Goal: Task Accomplishment & Management: Complete application form

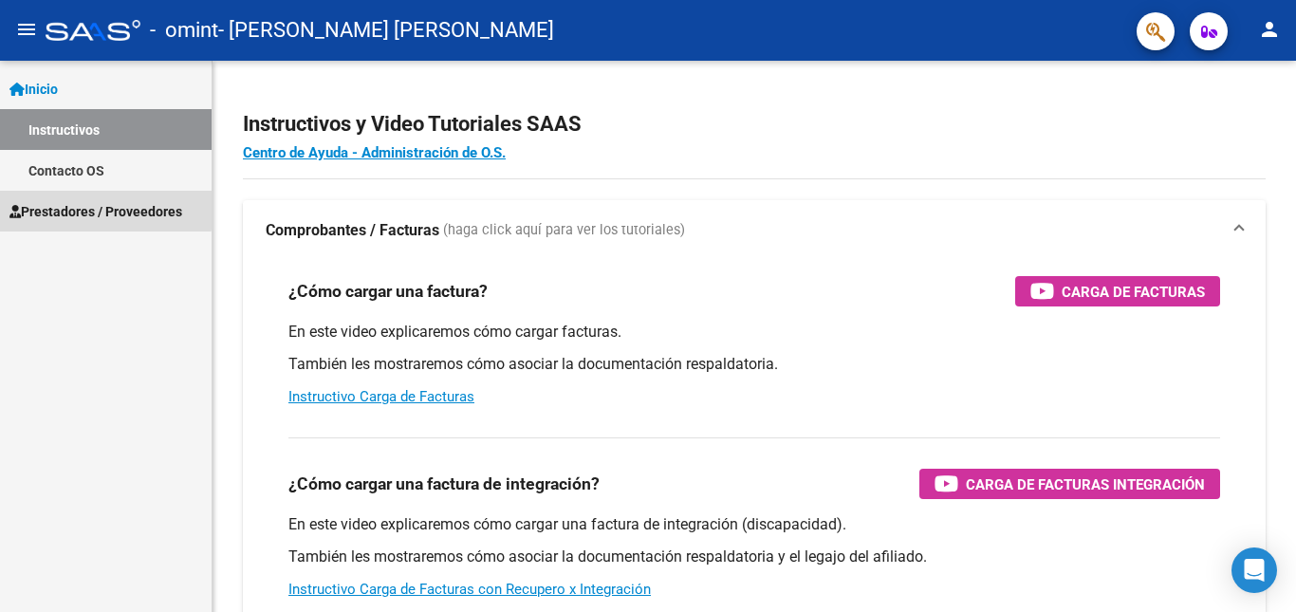
click at [102, 205] on span "Prestadores / Proveedores" at bounding box center [95, 211] width 173 height 21
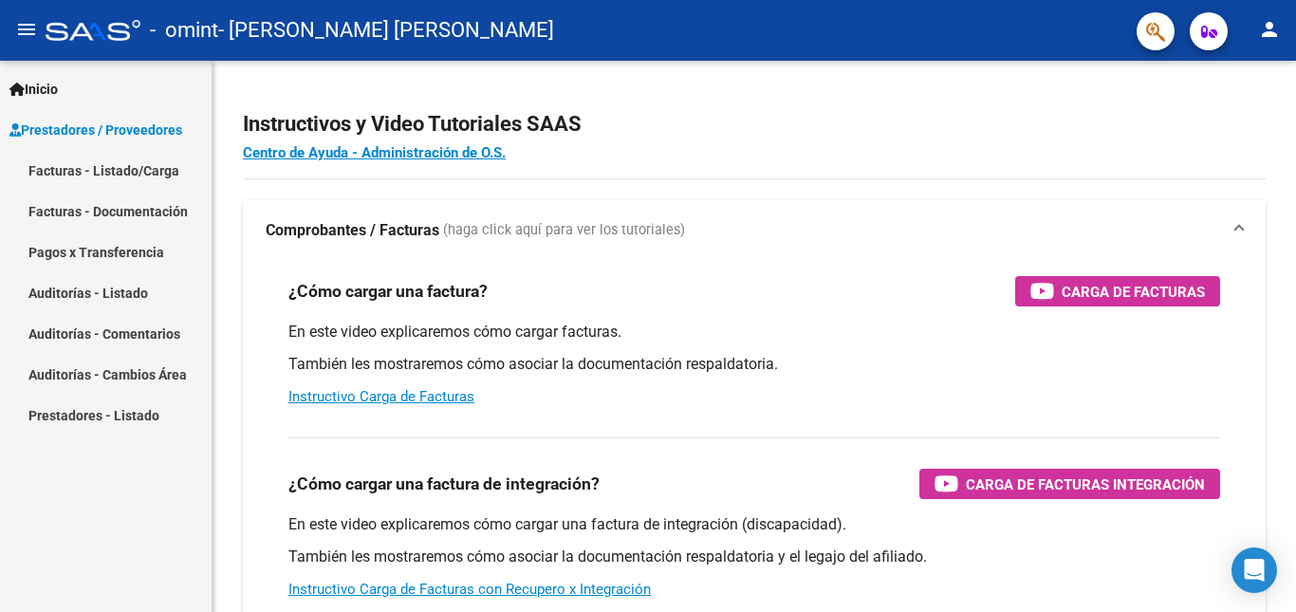
click at [121, 175] on link "Facturas - Listado/Carga" at bounding box center [106, 170] width 212 height 41
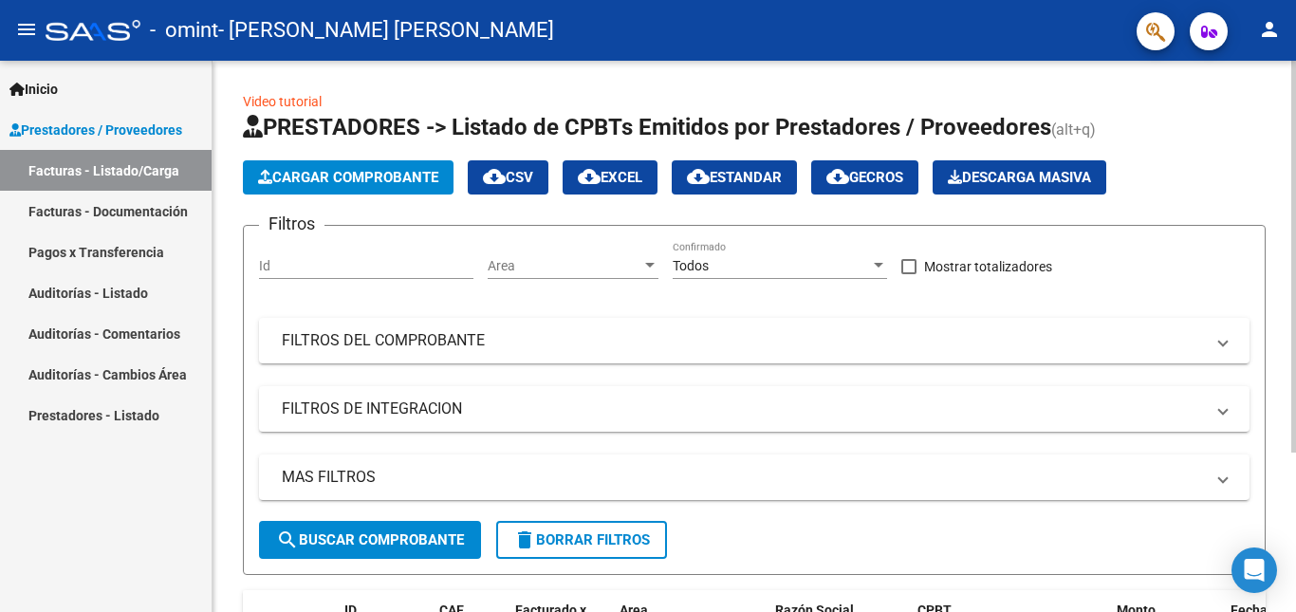
click at [387, 268] on input "Id" at bounding box center [366, 266] width 214 height 16
click at [400, 179] on span "Cargar Comprobante" at bounding box center [348, 177] width 180 height 17
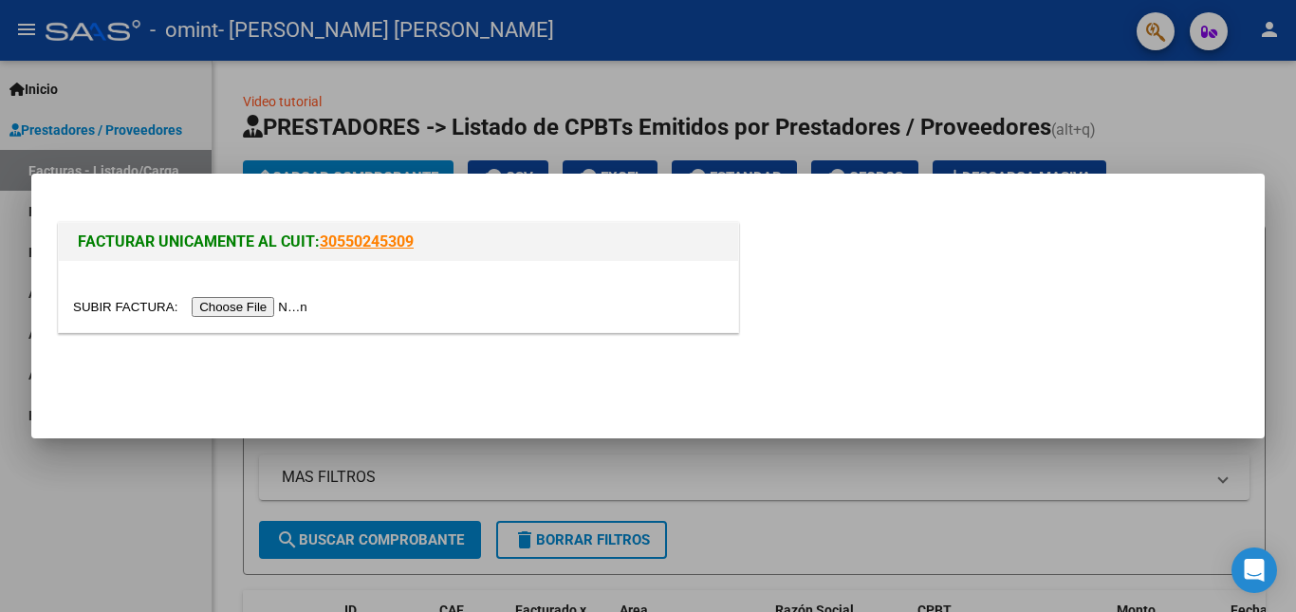
click at [262, 302] on input "file" at bounding box center [193, 307] width 240 height 20
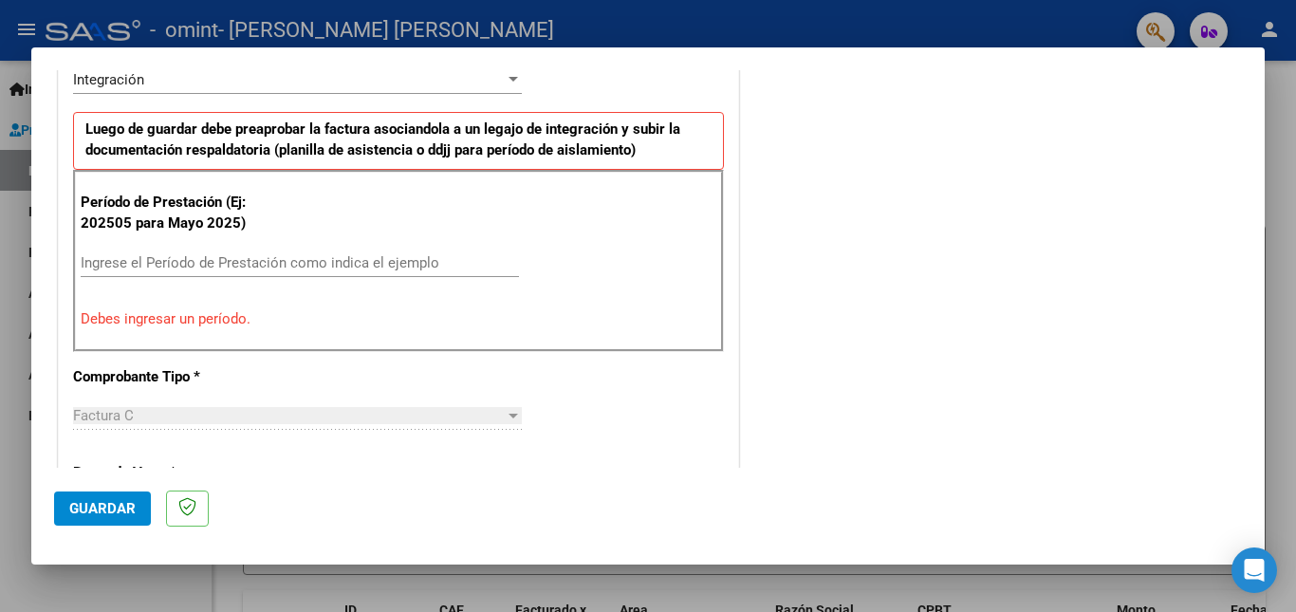
scroll to position [490, 0]
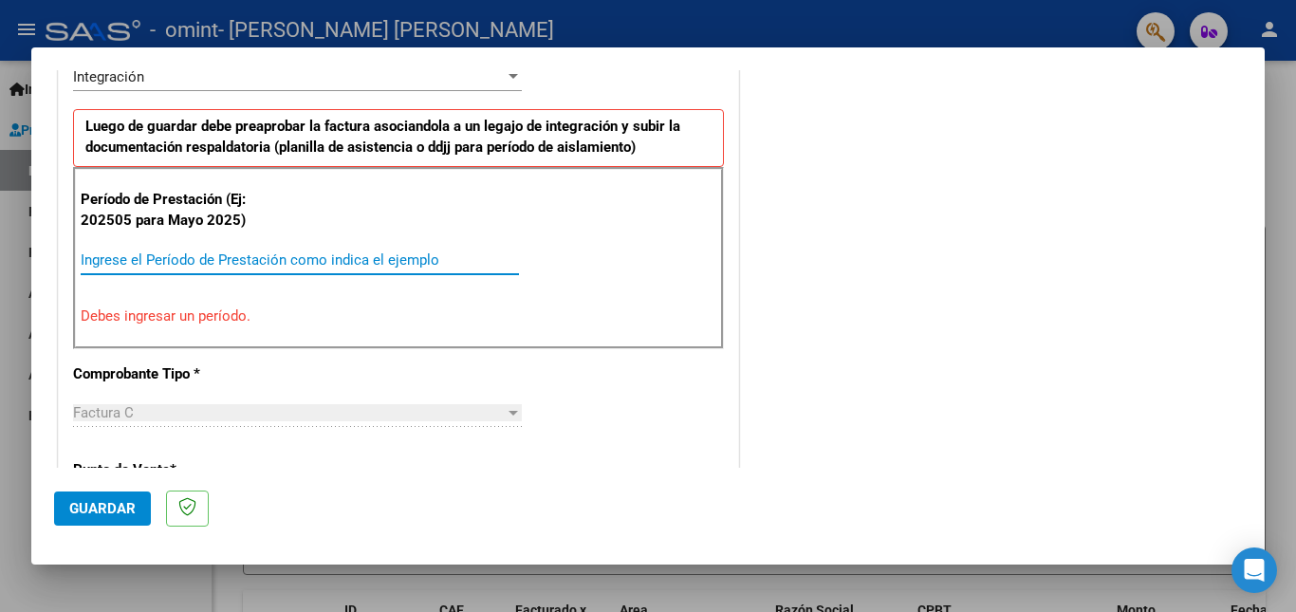
click at [212, 258] on input "Ingrese el Período de Prestación como indica el ejemplo" at bounding box center [300, 259] width 438 height 17
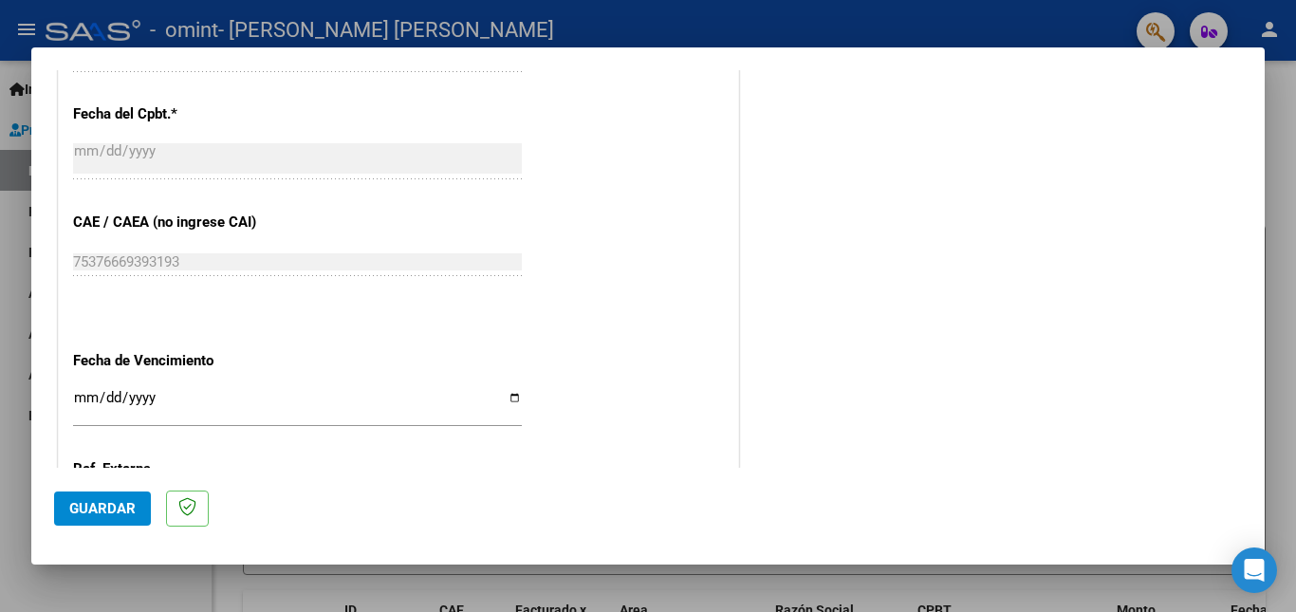
scroll to position [1093, 0]
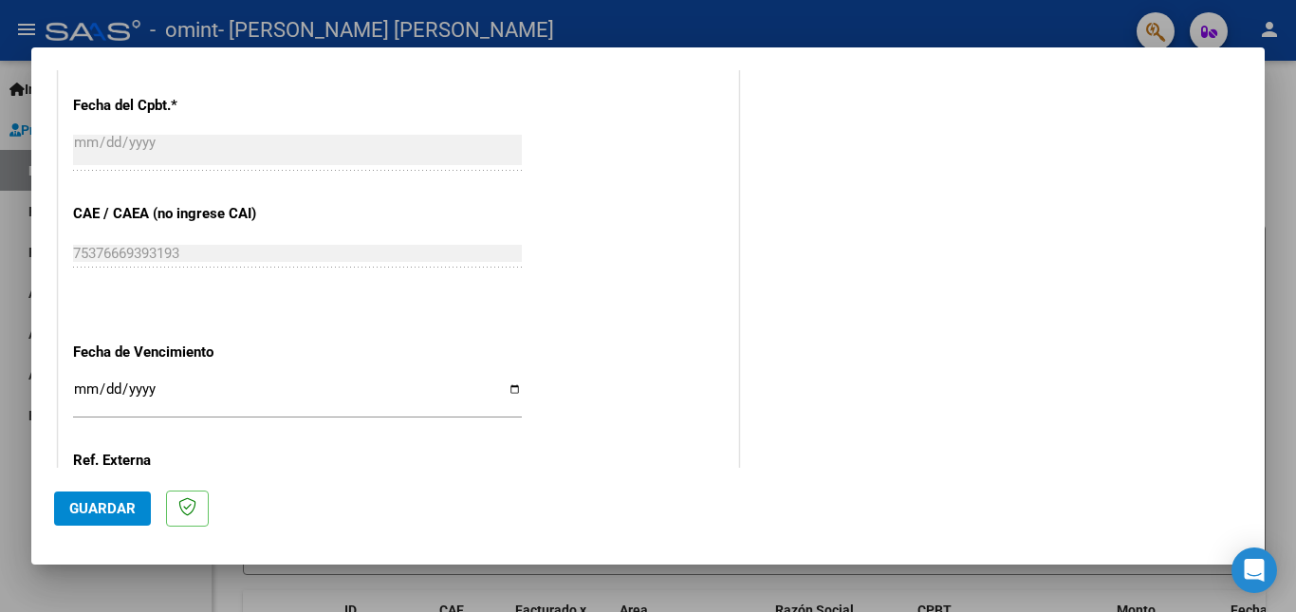
type input "202508"
click at [88, 387] on input "Ingresar la fecha" at bounding box center [297, 396] width 449 height 30
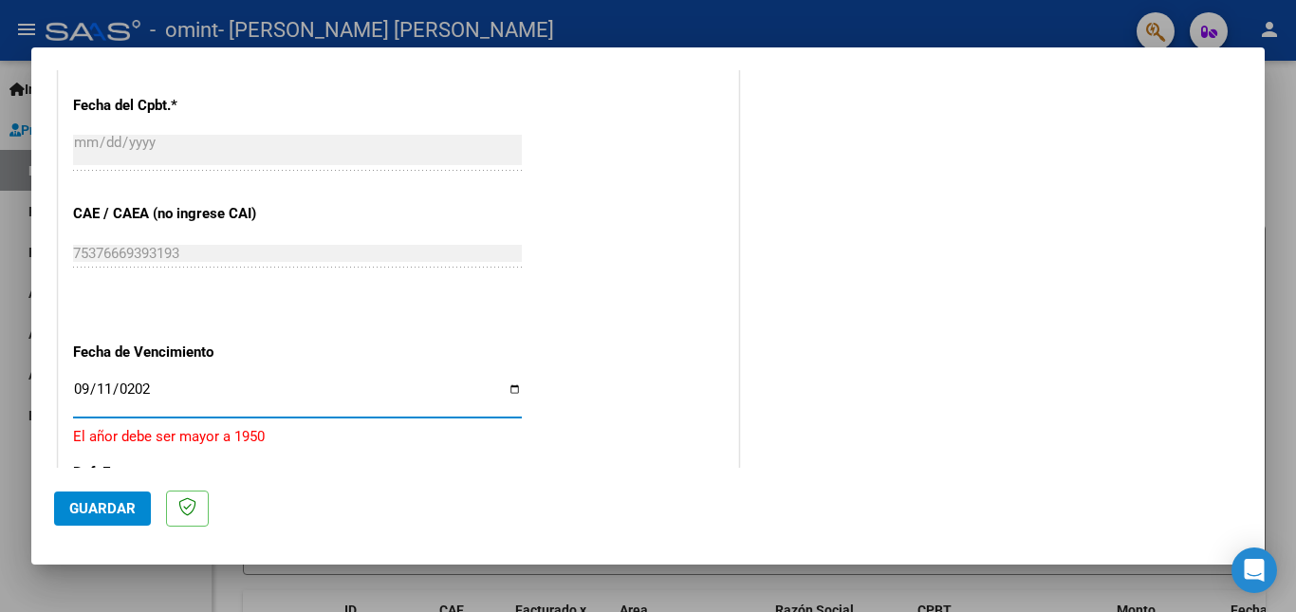
type input "[DATE]"
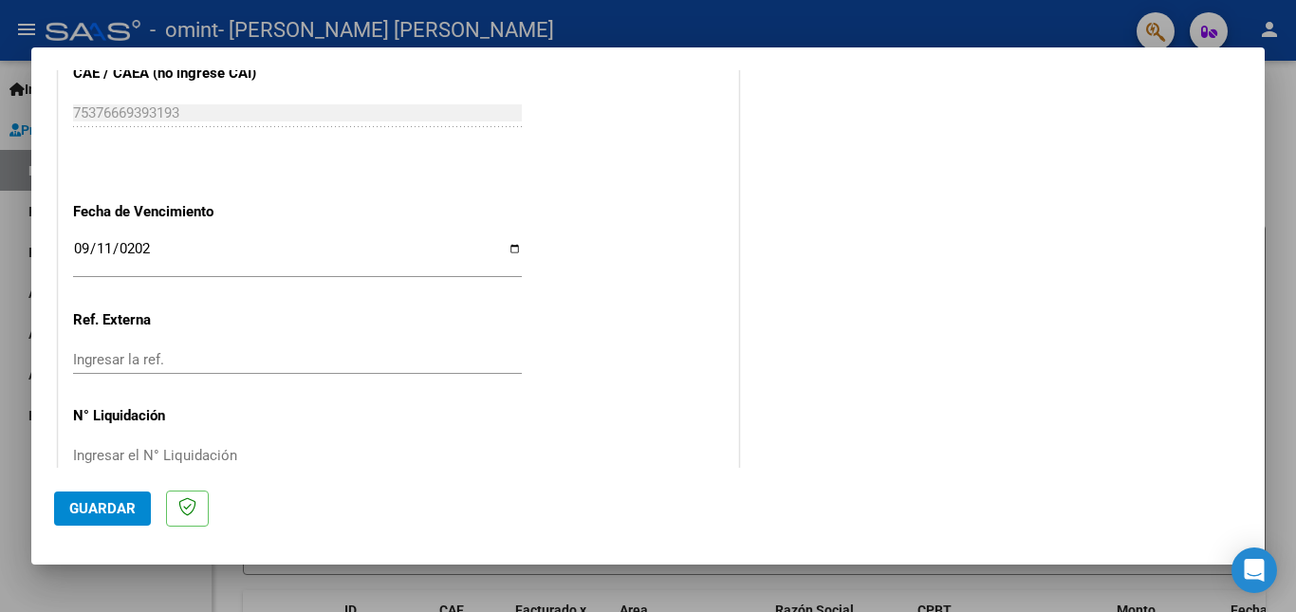
scroll to position [1272, 0]
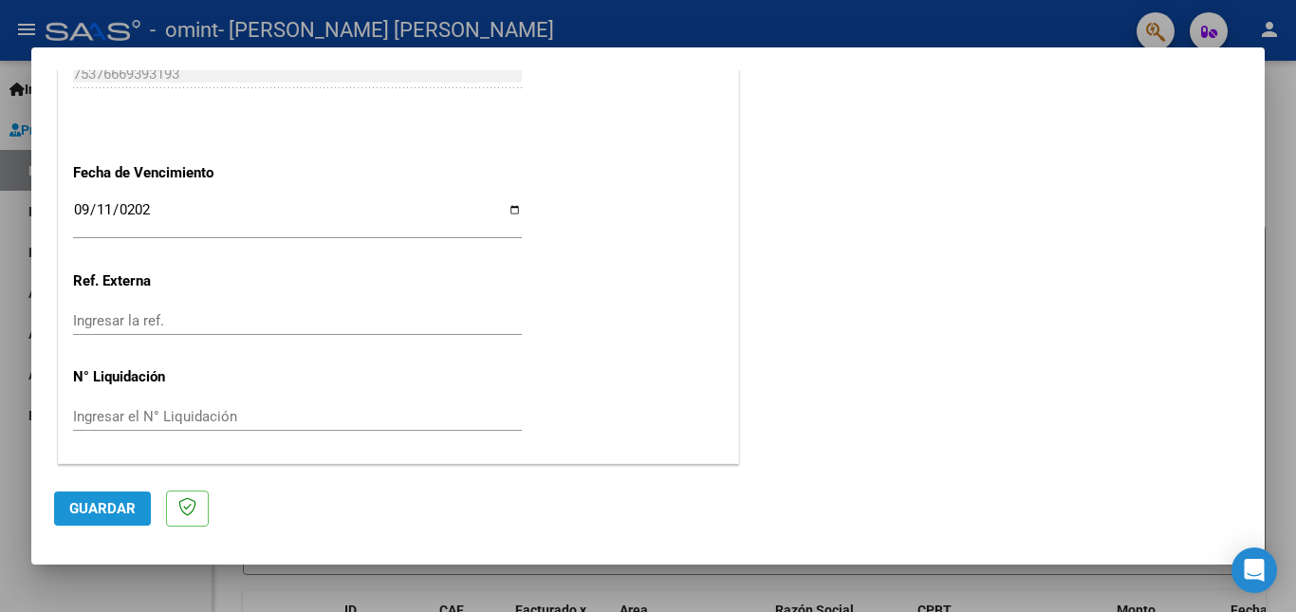
click at [82, 498] on button "Guardar" at bounding box center [102, 508] width 97 height 34
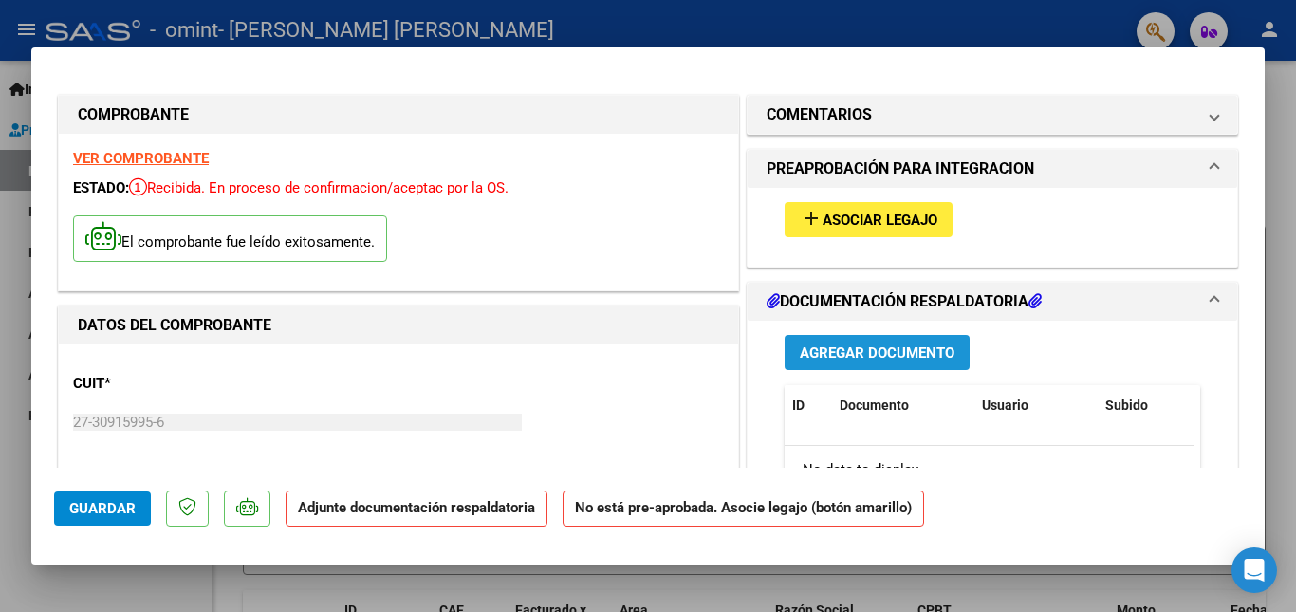
click at [868, 352] on span "Agregar Documento" at bounding box center [877, 352] width 155 height 17
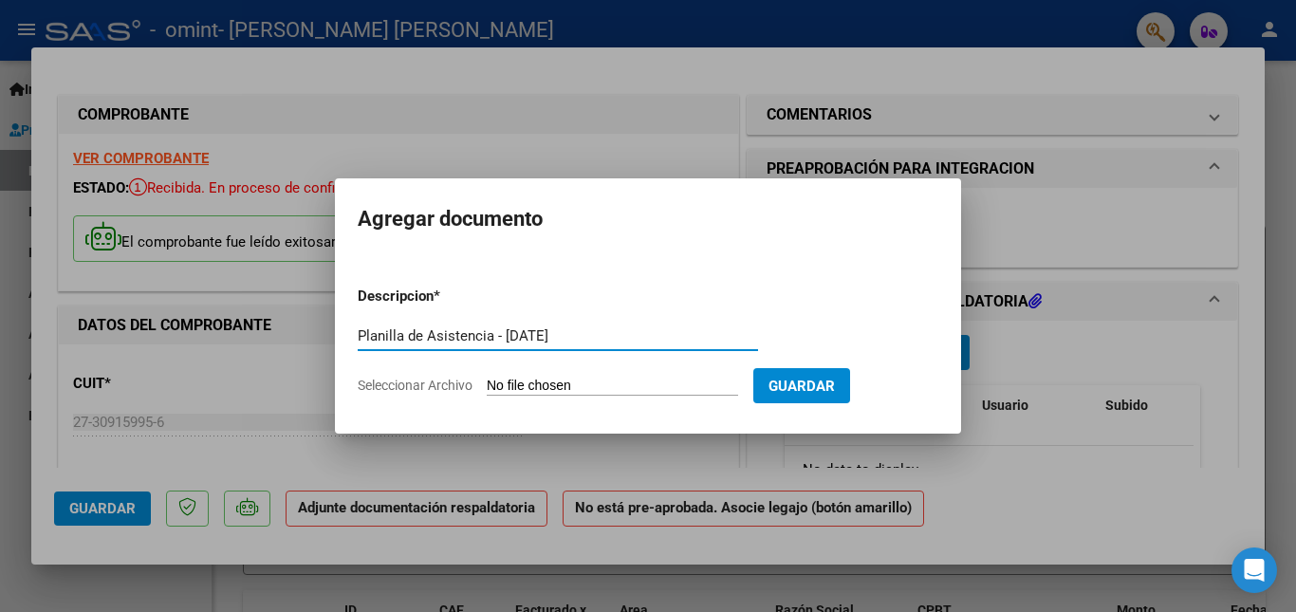
type input "Planilla de Asistencia - [DATE]"
click at [604, 382] on input "Seleccionar Archivo" at bounding box center [612, 387] width 251 height 18
type input "C:\fakepath\ASISTENCIA [PERSON_NAME] 2025 AGOSTO20250910_19275278.pdf"
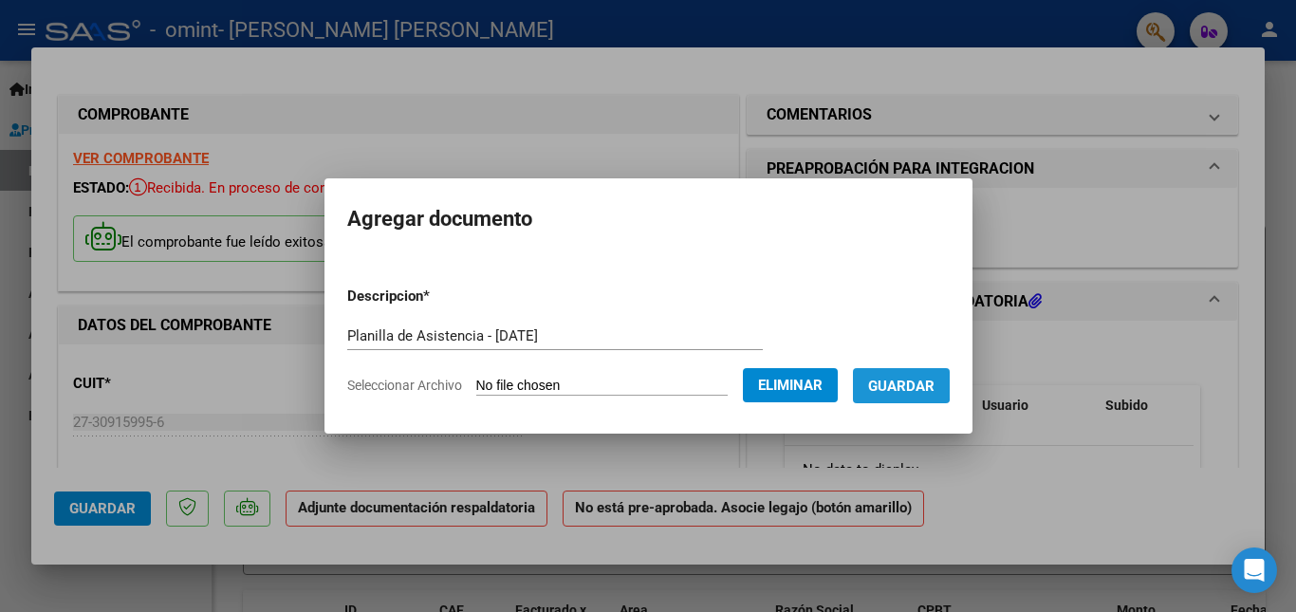
click at [916, 380] on span "Guardar" at bounding box center [901, 386] width 66 height 17
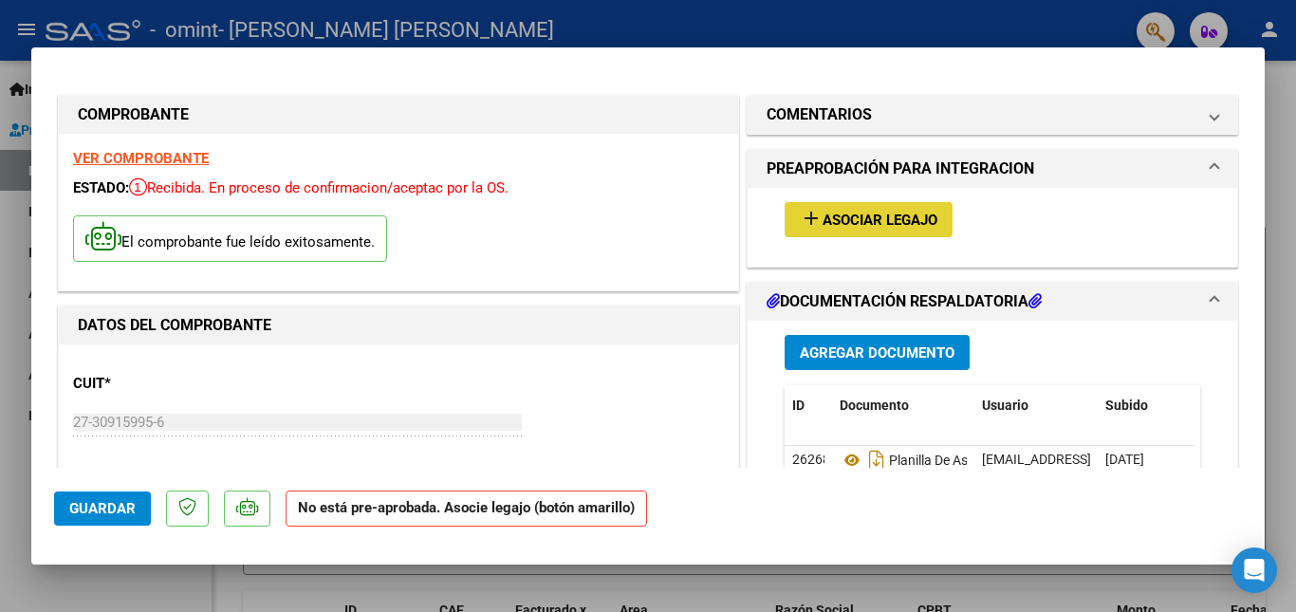
click at [841, 218] on span "Asociar Legajo" at bounding box center [879, 220] width 115 height 17
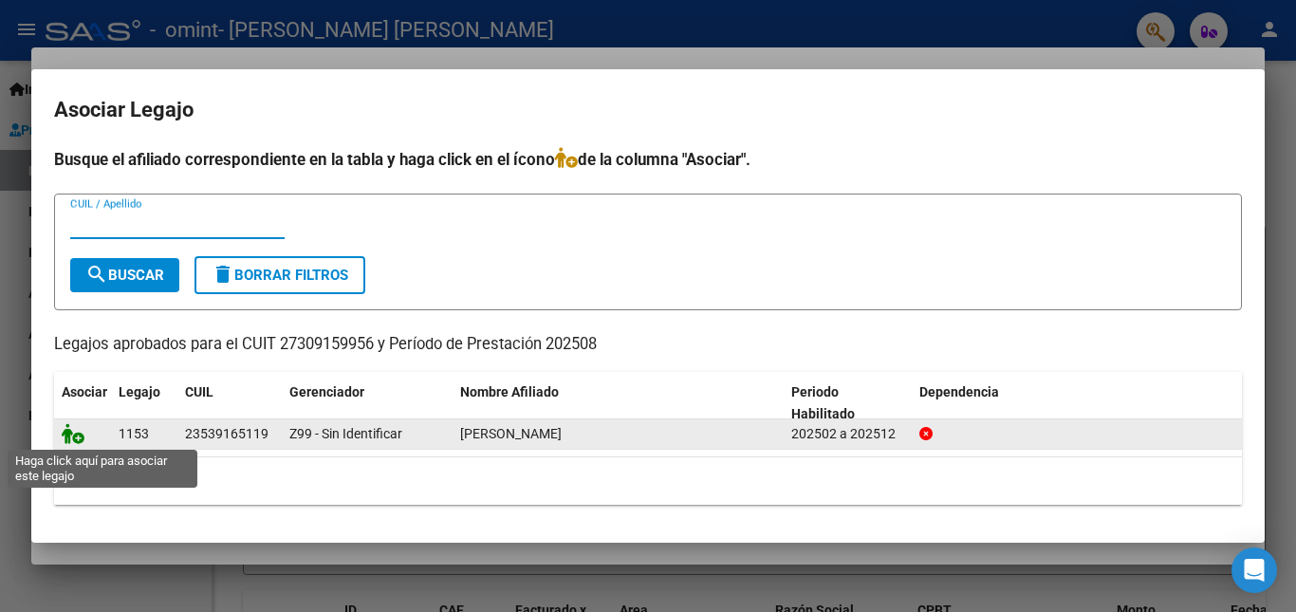
click at [73, 433] on icon at bounding box center [73, 433] width 23 height 21
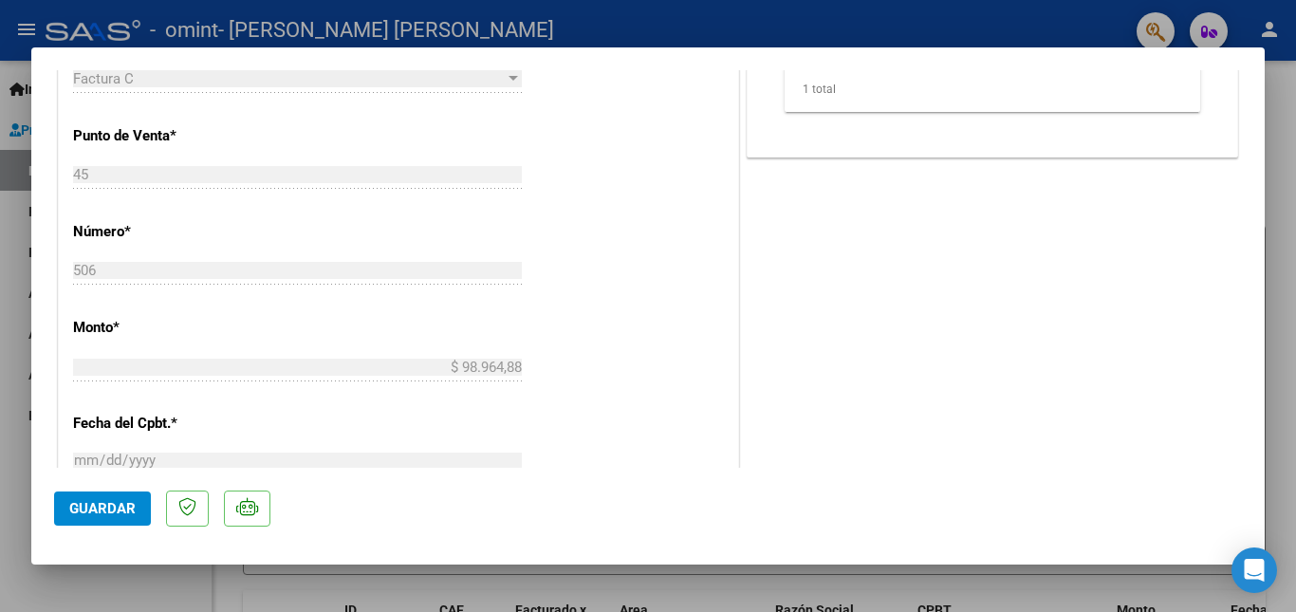
scroll to position [1093, 0]
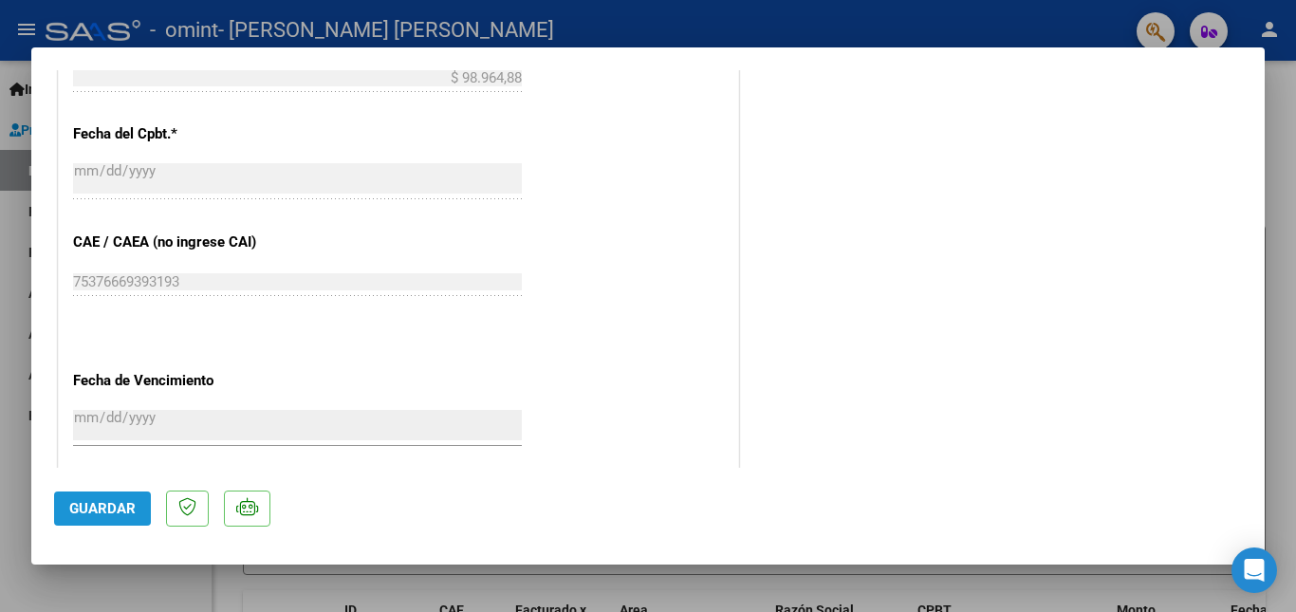
click at [97, 502] on span "Guardar" at bounding box center [102, 508] width 66 height 17
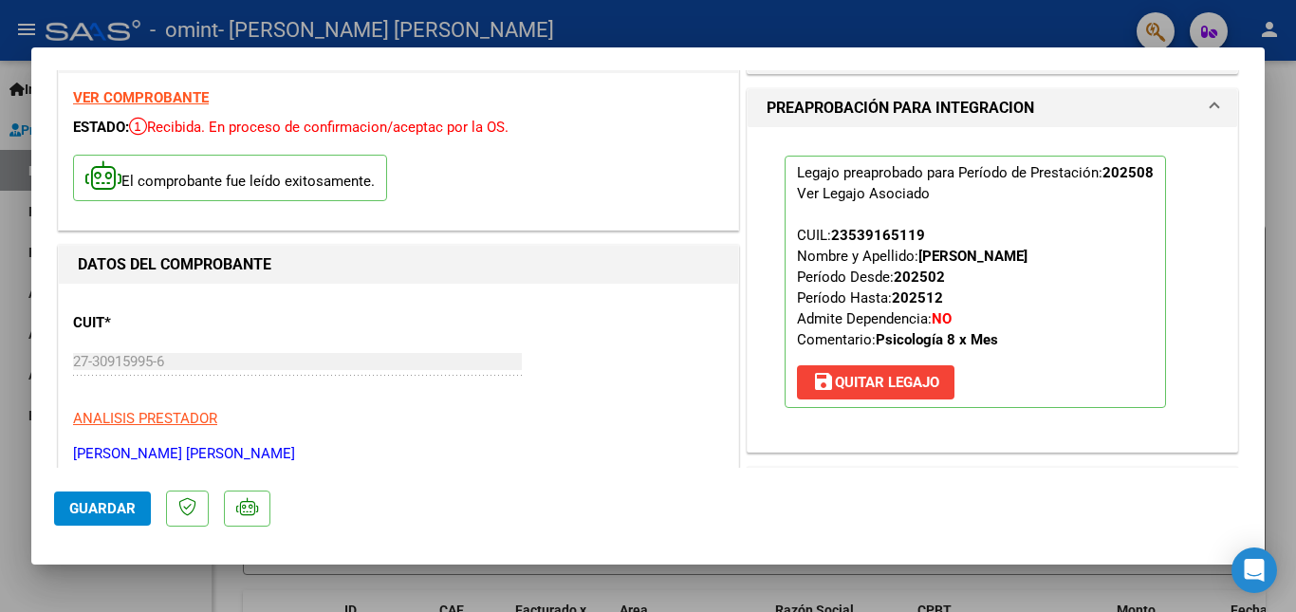
scroll to position [0, 0]
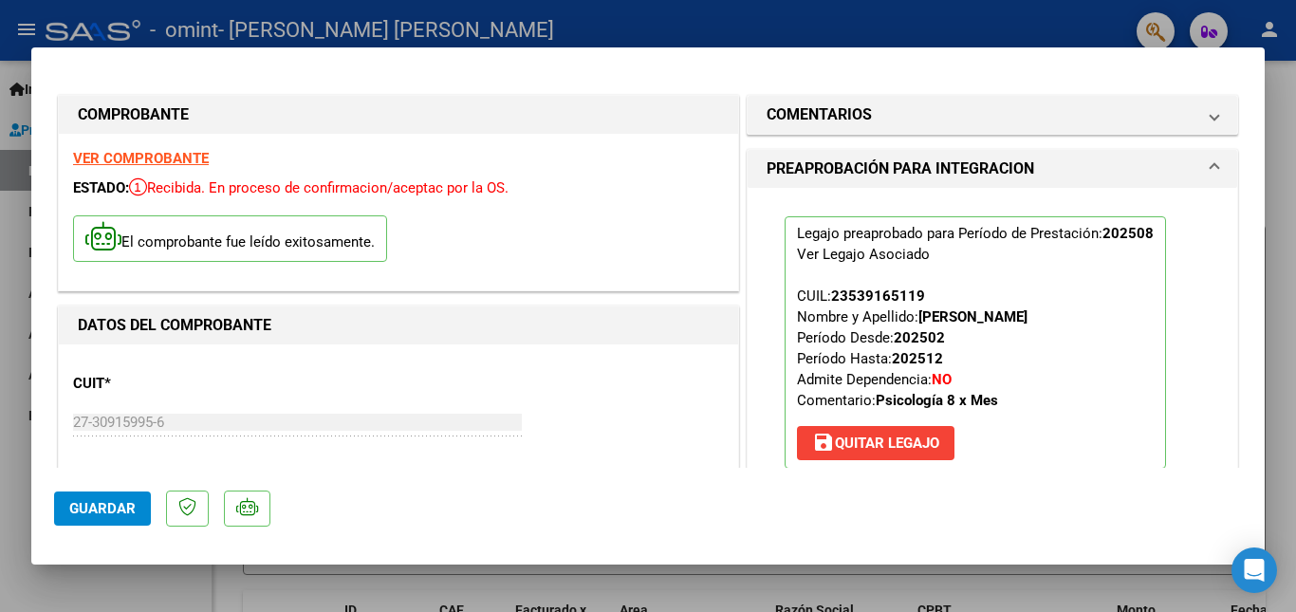
click at [1195, 162] on span "PREAPROBACIÓN PARA INTEGRACION" at bounding box center [988, 168] width 444 height 23
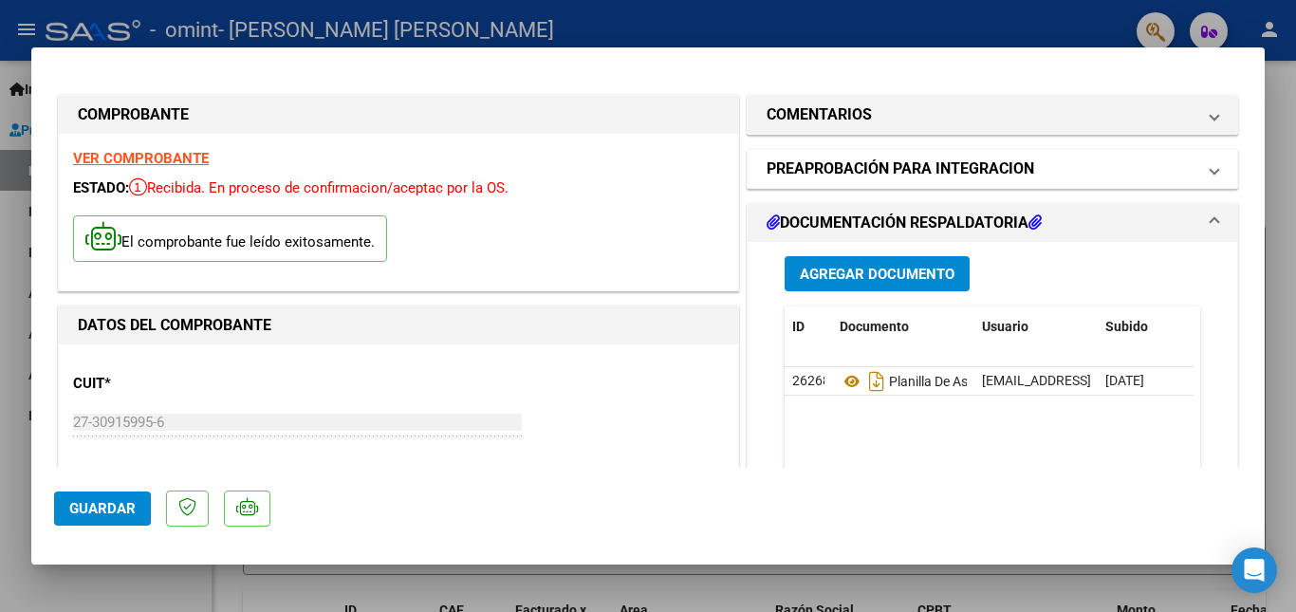
click at [1210, 162] on span at bounding box center [1214, 168] width 8 height 23
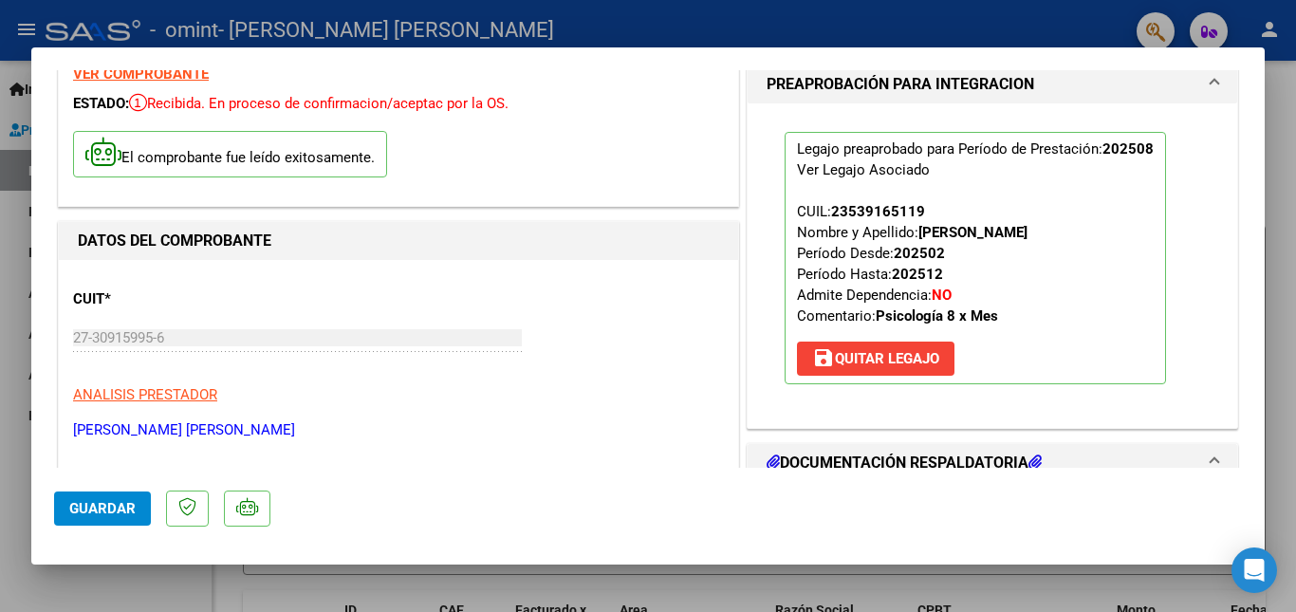
scroll to position [85, 0]
click at [1210, 80] on span at bounding box center [1214, 83] width 8 height 23
